Goal: Check status: Check status

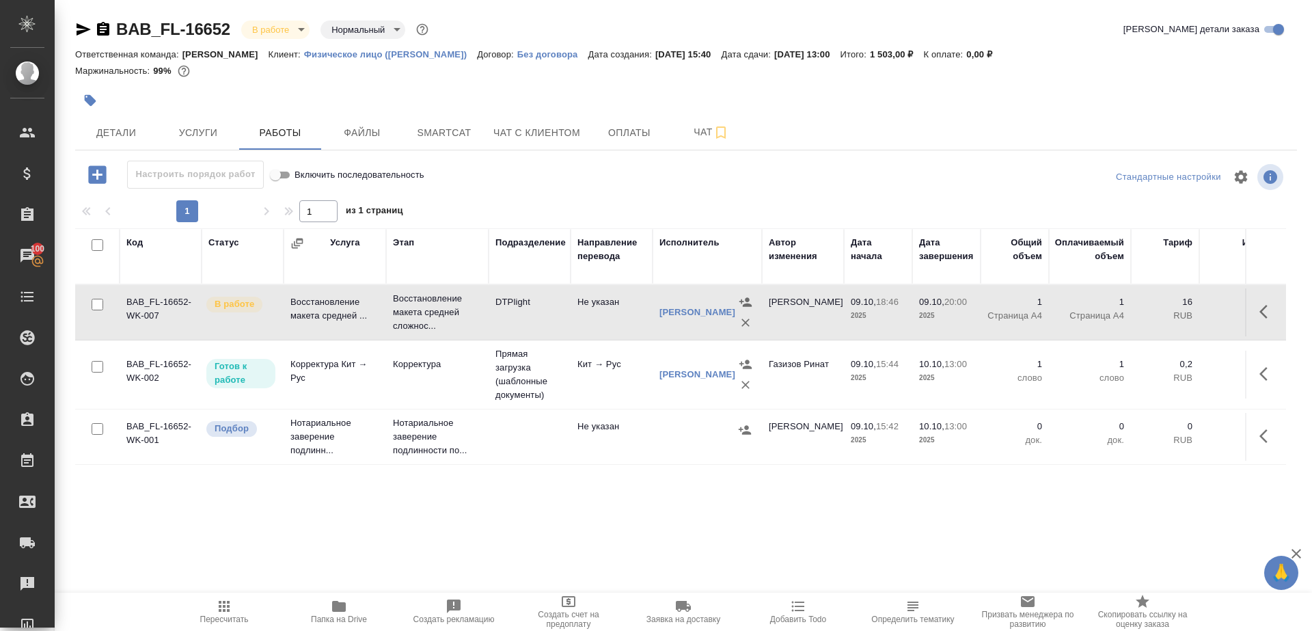
click at [201, 613] on span "Пересчитать" at bounding box center [224, 611] width 98 height 26
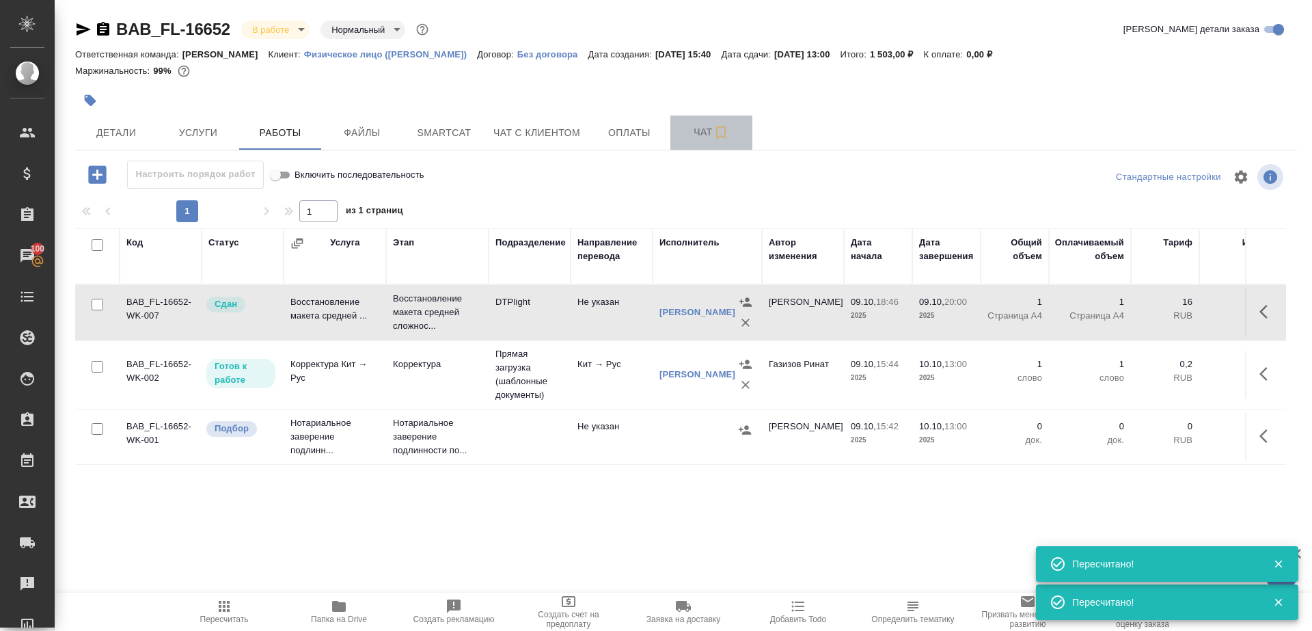
click at [682, 133] on span "Чат" at bounding box center [712, 132] width 66 height 17
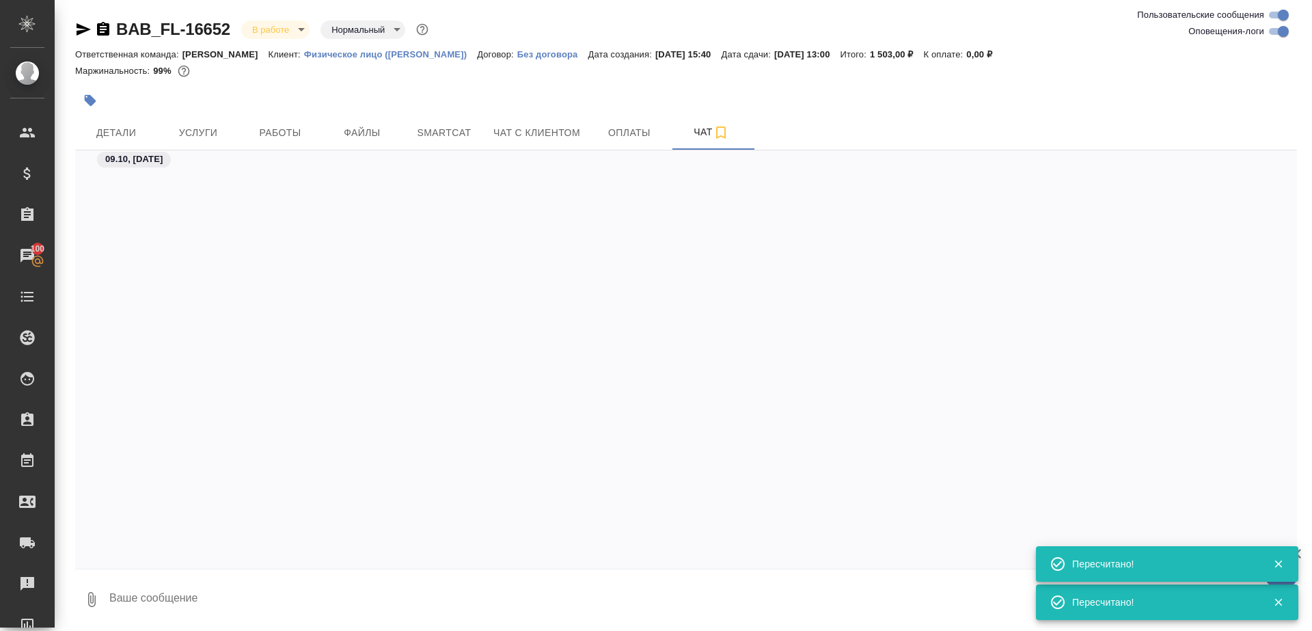
scroll to position [3093, 0]
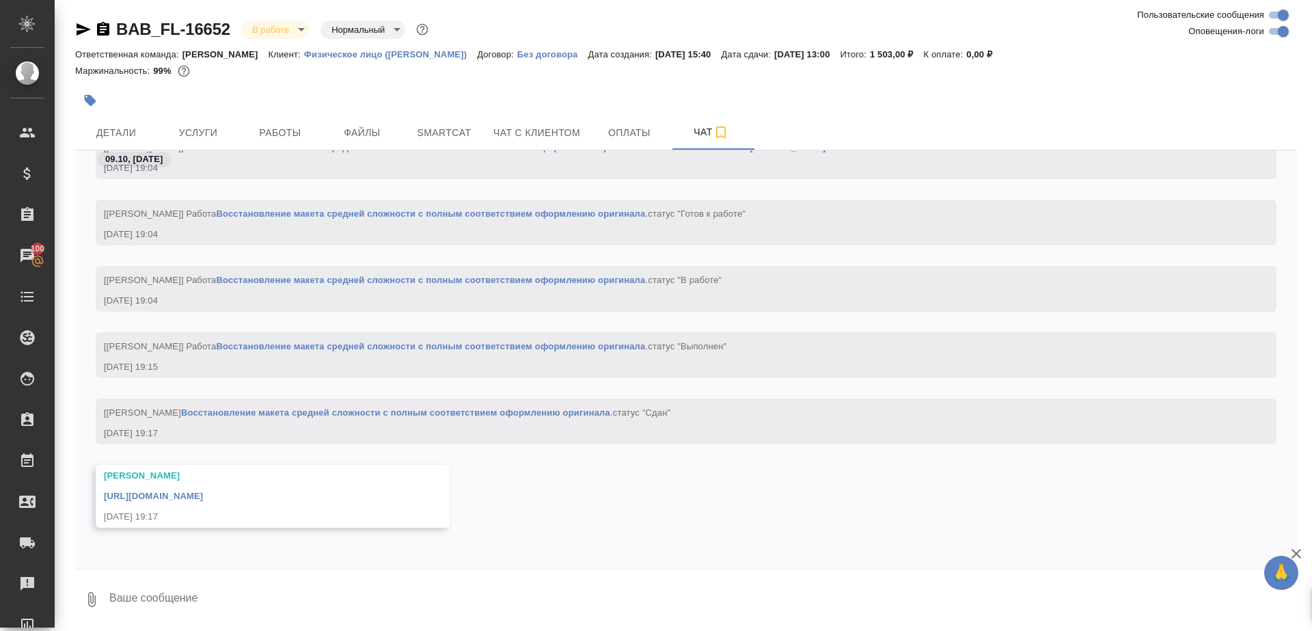
click at [203, 496] on link "[URL][DOMAIN_NAME]" at bounding box center [153, 496] width 99 height 10
click at [276, 124] on span "Работы" at bounding box center [280, 132] width 66 height 17
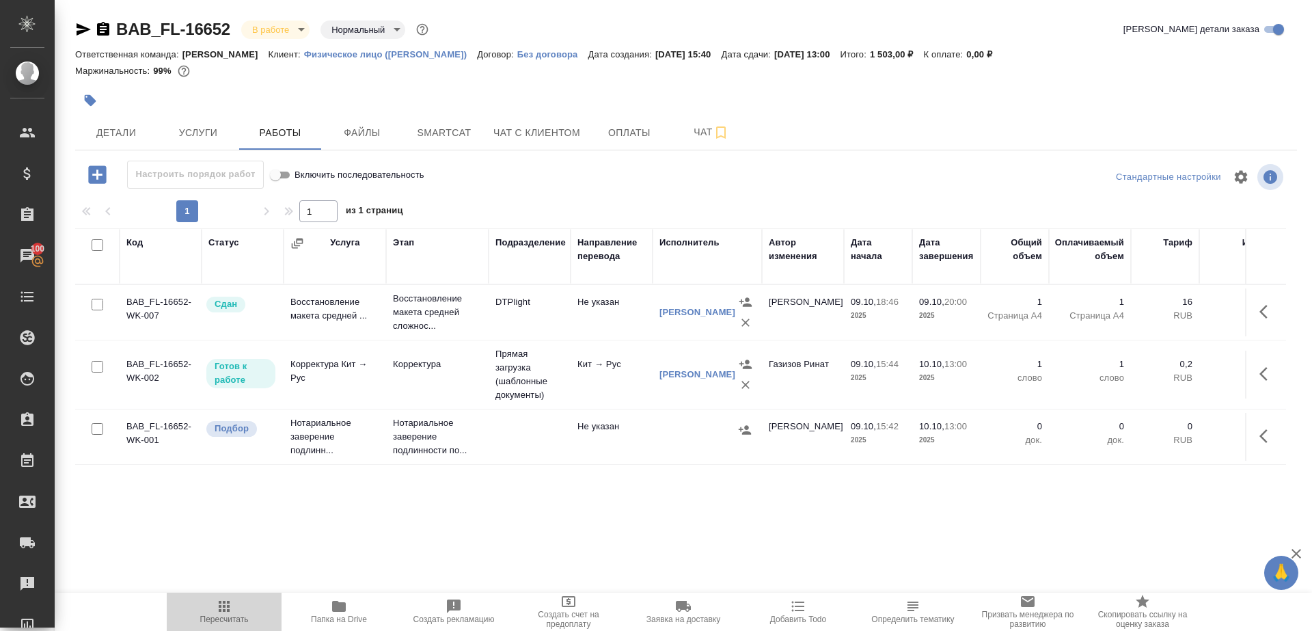
click at [216, 596] on button "Пересчитать" at bounding box center [224, 612] width 115 height 38
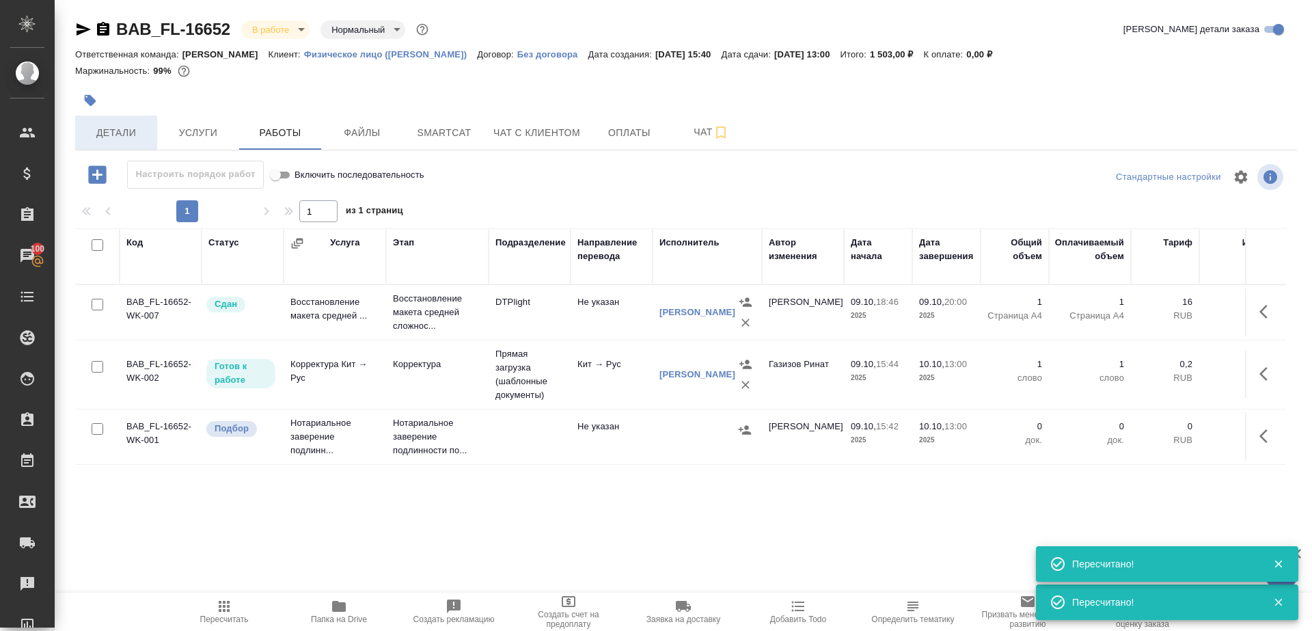
click at [105, 135] on span "Детали" at bounding box center [116, 132] width 66 height 17
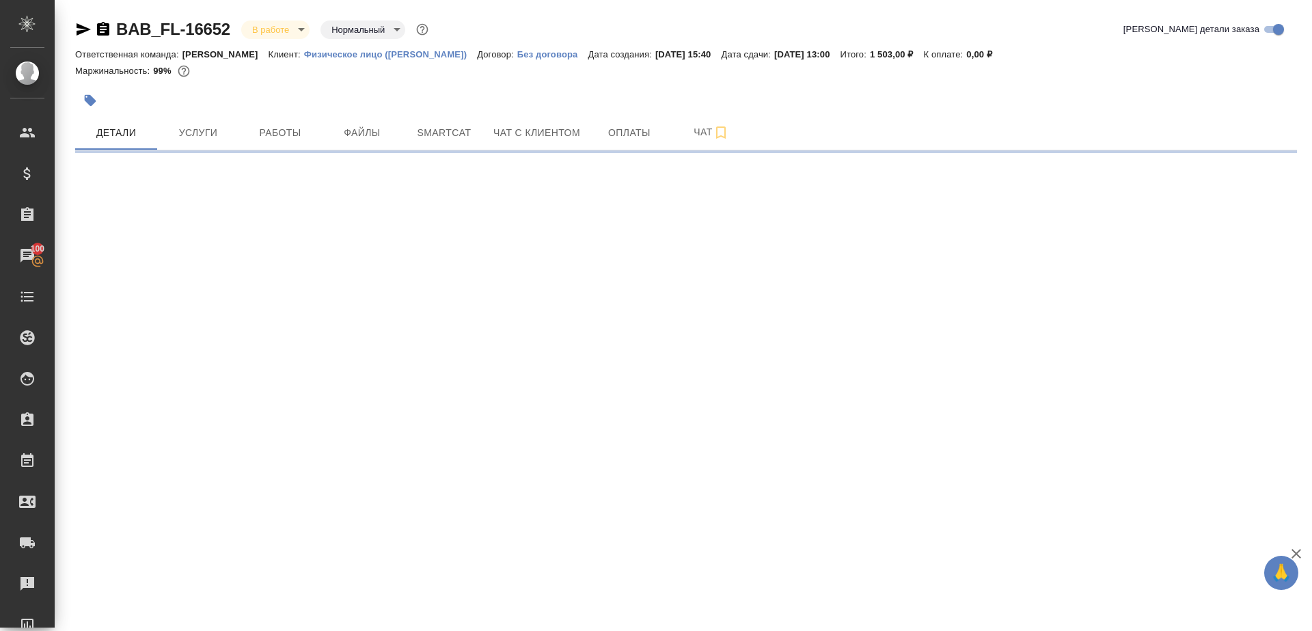
select select "RU"
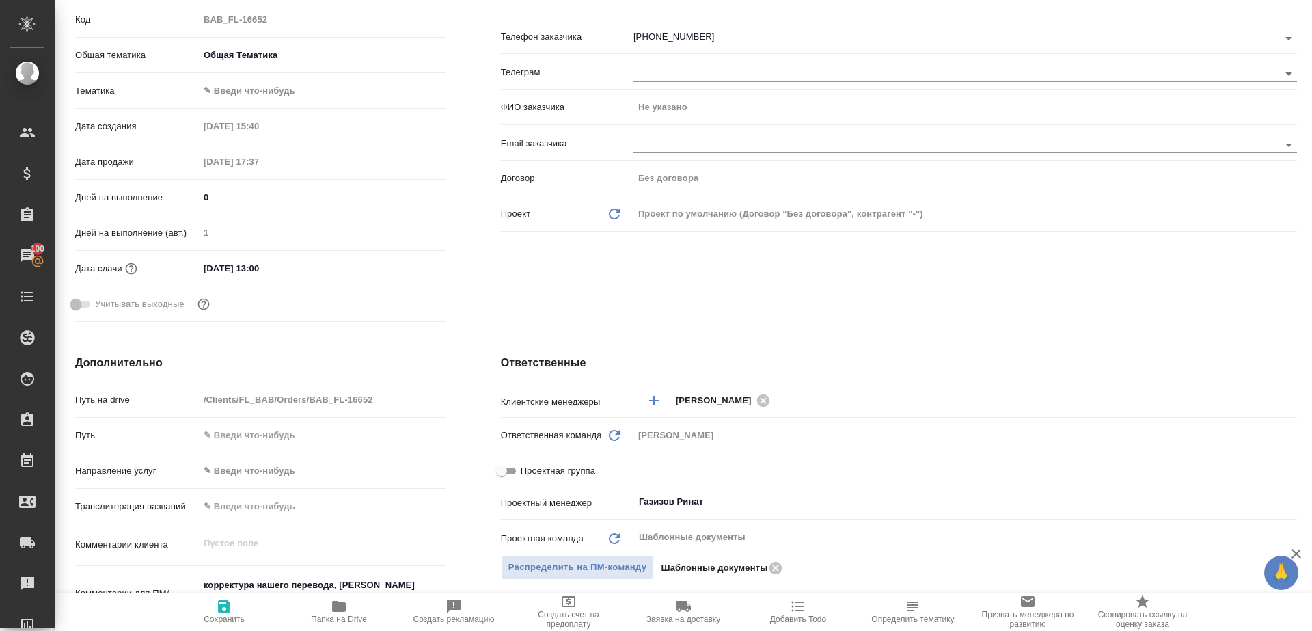
scroll to position [217, 0]
click at [523, 345] on div "Ответственные Клиентские менеджеры [PERSON_NAME] ​ Ответственная команда Обнови…" at bounding box center [899, 621] width 851 height 588
click at [523, 354] on h4 "Ответственные" at bounding box center [899, 362] width 796 height 16
click at [523, 363] on h4 "Ответственные" at bounding box center [899, 362] width 796 height 16
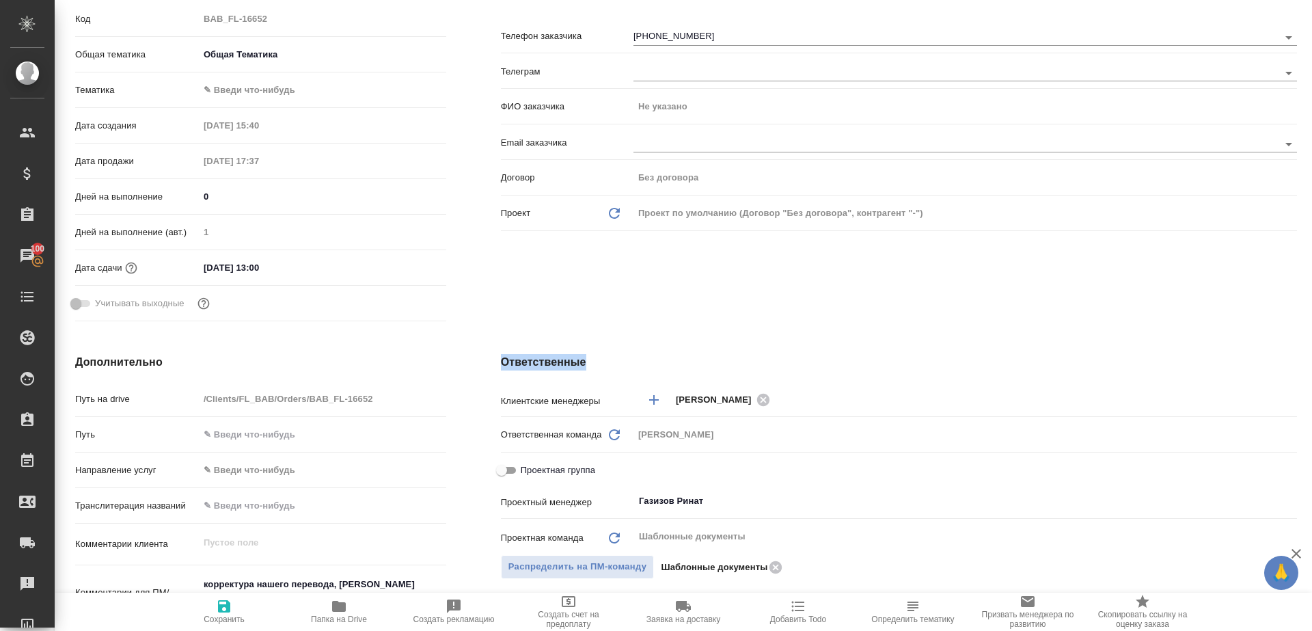
click at [523, 363] on h4 "Ответственные" at bounding box center [899, 362] width 796 height 16
click at [523, 311] on div "Клиент Телефон заказчика [PHONE_NUMBER] Телеграм ФИО заказчика Не указано Email…" at bounding box center [899, 150] width 851 height 407
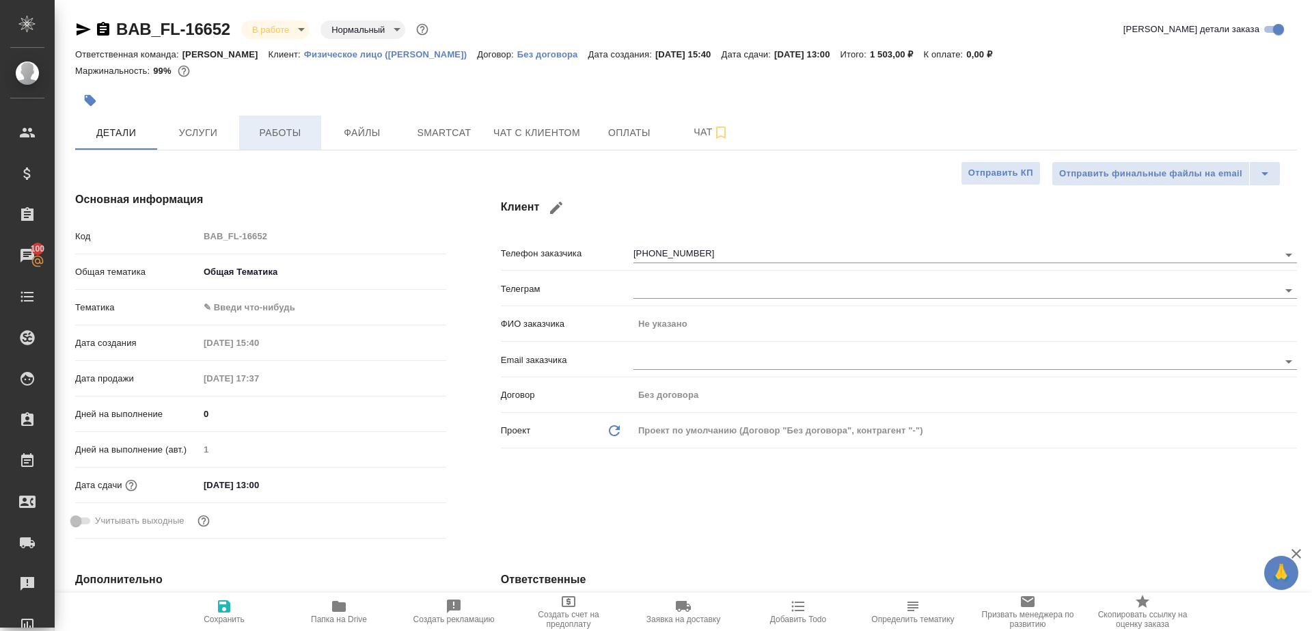
click at [295, 136] on span "Работы" at bounding box center [280, 132] width 66 height 17
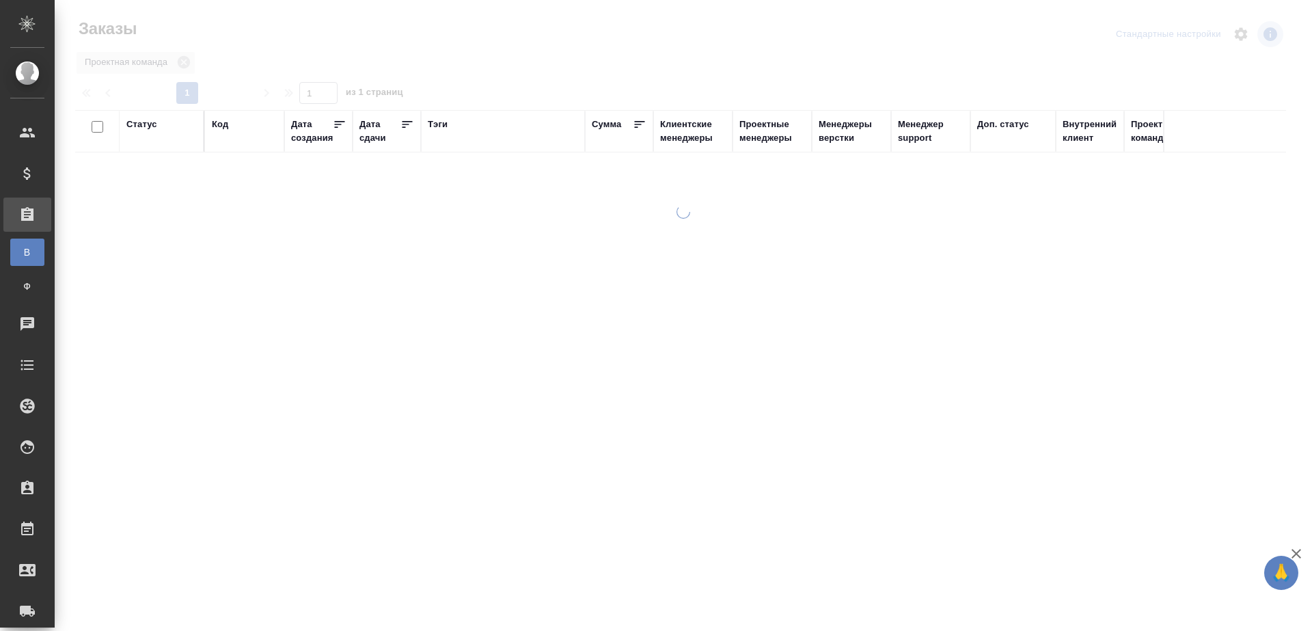
click at [439, 120] on div "Тэги" at bounding box center [438, 125] width 20 height 14
